Goal: Information Seeking & Learning: Understand process/instructions

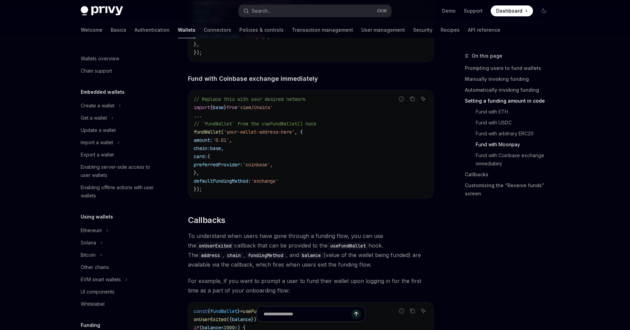
scroll to position [105, 0]
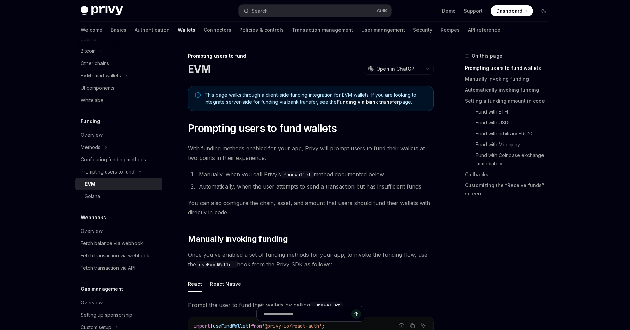
click at [364, 103] on link "Funding via bank transfer" at bounding box center [368, 102] width 62 height 6
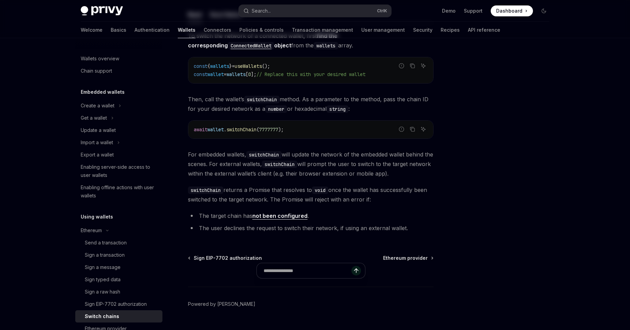
scroll to position [95, 0]
